Goal: Task Accomplishment & Management: Use online tool/utility

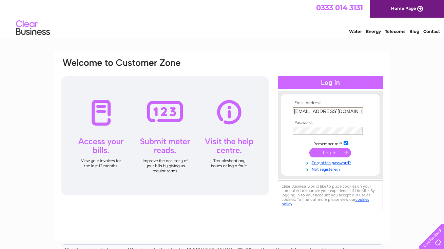
type input "drcharlottecant@gmail.com"
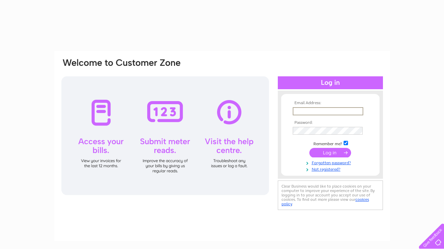
type input "drcharlottecant@gmail.com"
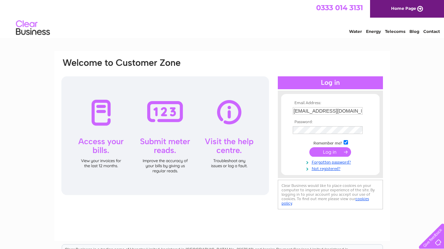
click at [327, 153] on input "submit" at bounding box center [330, 151] width 42 height 9
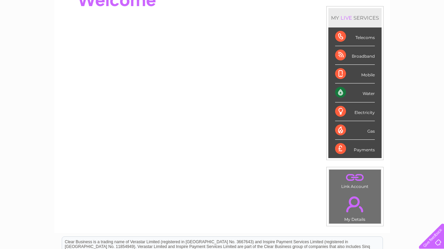
scroll to position [85, 0]
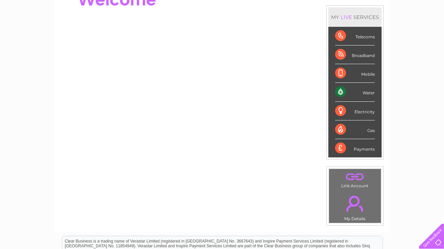
click at [367, 93] on div "Water" at bounding box center [355, 92] width 40 height 19
click at [338, 93] on div "Water" at bounding box center [355, 92] width 40 height 19
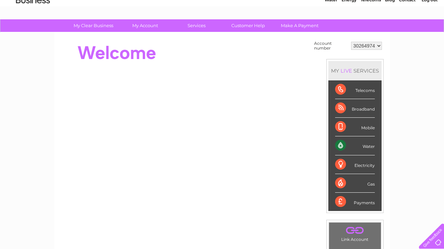
scroll to position [28, 0]
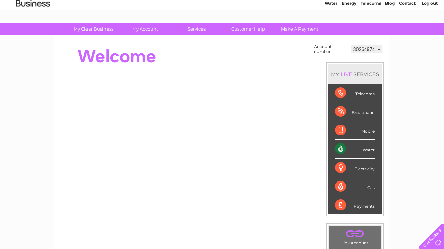
click at [340, 147] on div "Water" at bounding box center [355, 149] width 40 height 19
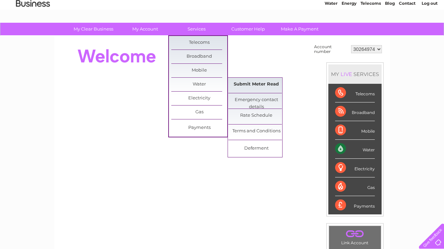
click at [245, 84] on link "Submit Meter Read" at bounding box center [256, 85] width 56 height 14
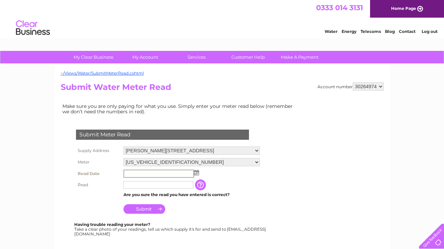
click at [157, 172] on input "text" at bounding box center [158, 174] width 71 height 8
click at [196, 172] on img at bounding box center [195, 172] width 5 height 5
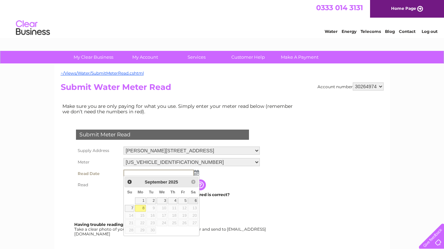
click at [193, 199] on link "6" at bounding box center [192, 200] width 9 height 7
type input "[DATE]"
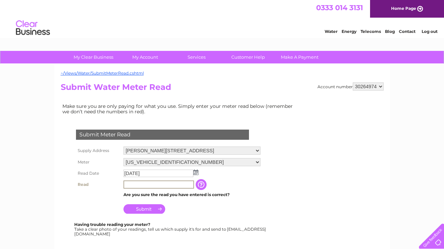
click at [141, 184] on input "text" at bounding box center [158, 184] width 71 height 8
type input "00526"
click at [151, 208] on input "Submit" at bounding box center [144, 208] width 42 height 9
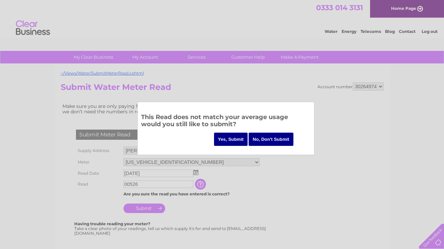
click at [230, 136] on input "Yes, Submit" at bounding box center [231, 139] width 34 height 13
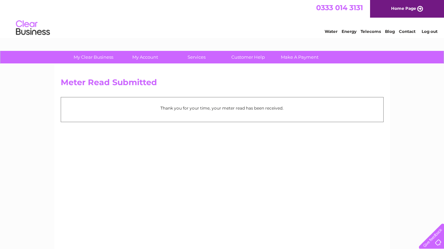
click at [425, 31] on link "Log out" at bounding box center [430, 31] width 16 height 5
